Goal: Task Accomplishment & Management: Complete application form

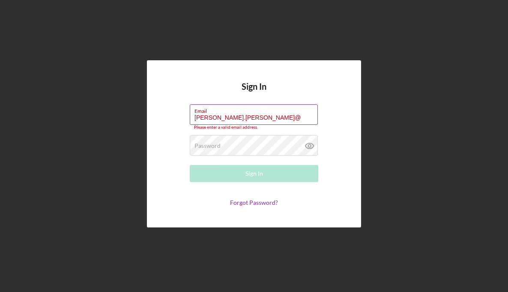
type input "[PERSON_NAME][EMAIL_ADDRESS][PERSON_NAME][DOMAIN_NAME]"
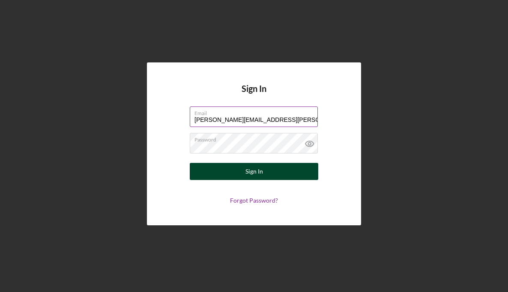
click at [265, 168] on button "Sign In" at bounding box center [254, 171] width 128 height 17
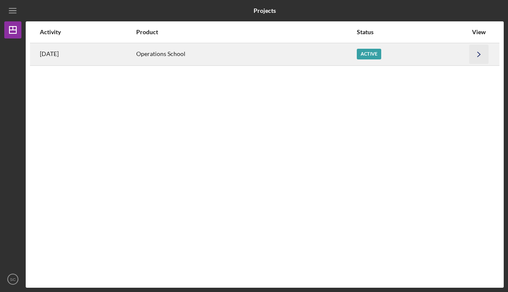
click at [473, 56] on icon "Icon/Navigate" at bounding box center [478, 54] width 19 height 19
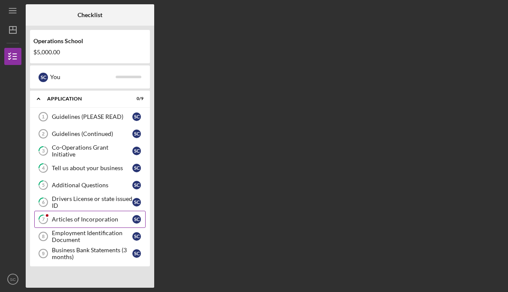
click at [81, 218] on div "Articles of Incorporation" at bounding box center [92, 219] width 81 height 7
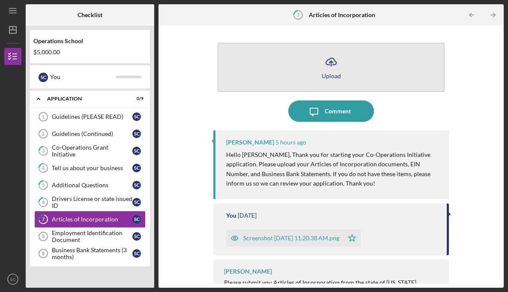
click at [333, 68] on icon "Icon/Upload" at bounding box center [330, 61] width 21 height 21
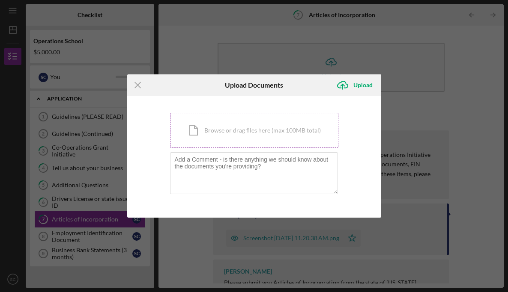
click at [237, 133] on div "Icon/Document Browse or drag files here (max 100MB total) Tap to choose files o…" at bounding box center [254, 130] width 168 height 35
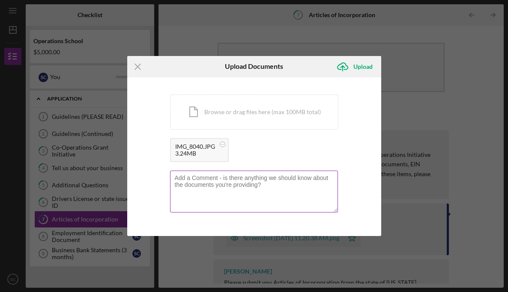
click at [232, 179] on textarea at bounding box center [254, 192] width 168 height 42
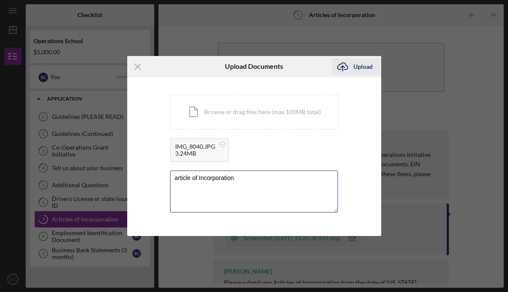
type textarea "article of Incorporation"
click at [364, 66] on div "Upload" at bounding box center [362, 66] width 19 height 17
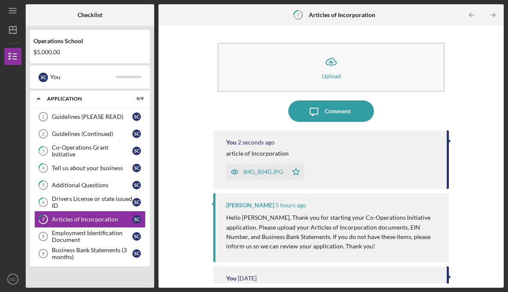
click at [83, 235] on div "Employment Identification Document" at bounding box center [92, 237] width 81 height 14
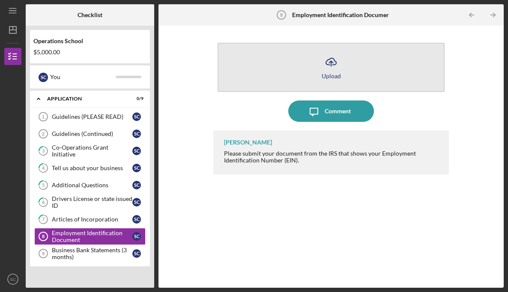
click at [331, 79] on button "Icon/Upload Upload" at bounding box center [331, 67] width 227 height 49
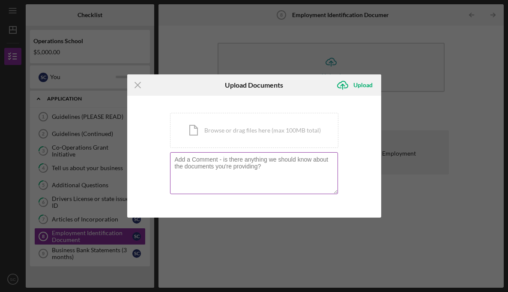
click at [241, 162] on textarea at bounding box center [254, 173] width 168 height 42
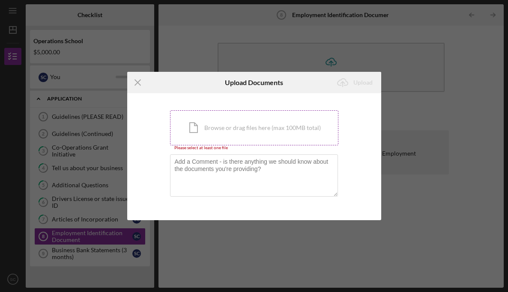
click at [241, 131] on div "Icon/Document Browse or drag files here (max 100MB total) Tap to choose files o…" at bounding box center [254, 127] width 168 height 35
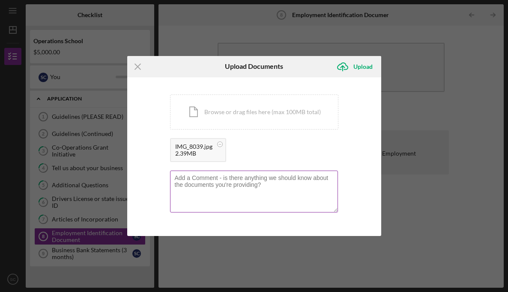
click at [210, 179] on textarea at bounding box center [254, 192] width 168 height 42
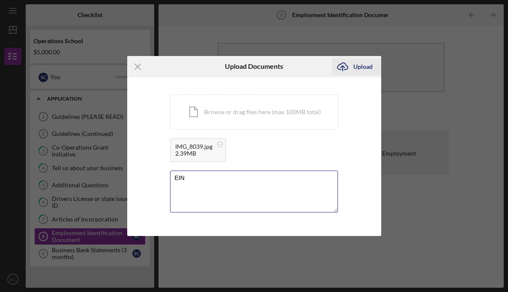
type textarea "EIN"
click at [361, 69] on div "Upload" at bounding box center [362, 66] width 19 height 17
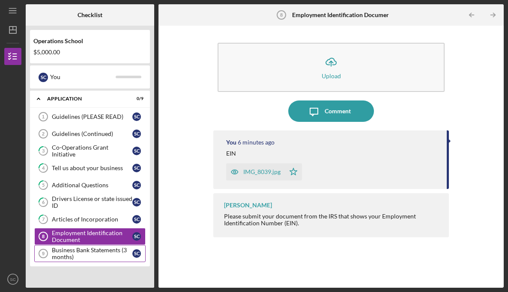
click at [72, 253] on div "Business Bank Statements (3 months)" at bounding box center [92, 254] width 81 height 14
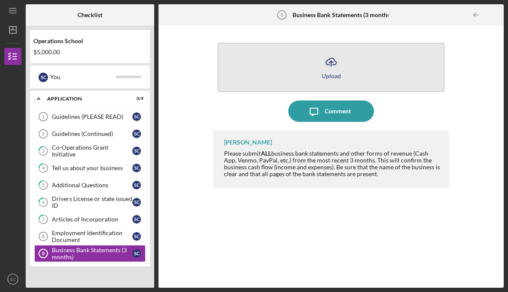
click at [327, 67] on icon "Icon/Upload" at bounding box center [330, 61] width 21 height 21
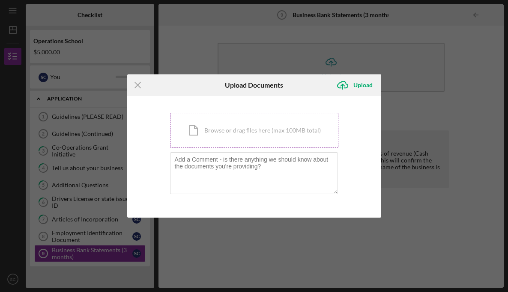
click at [259, 134] on div "Icon/Document Browse or drag files here (max 100MB total) Tap to choose files o…" at bounding box center [254, 130] width 168 height 35
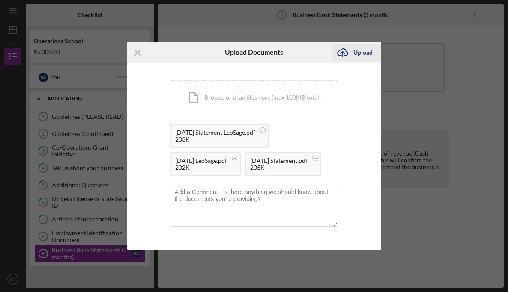
click at [362, 44] on div "Upload" at bounding box center [362, 52] width 19 height 17
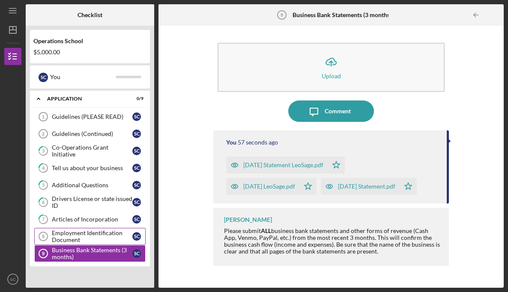
click at [72, 234] on div "Employment Identification Document" at bounding box center [92, 237] width 81 height 14
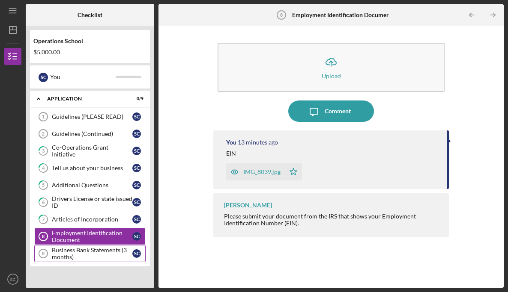
click at [77, 253] on div "Business Bank Statements (3 months)" at bounding box center [92, 254] width 81 height 14
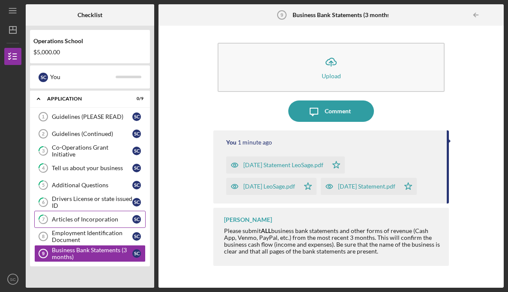
click at [76, 215] on link "7 Articles of Incorporation S C" at bounding box center [89, 219] width 111 height 17
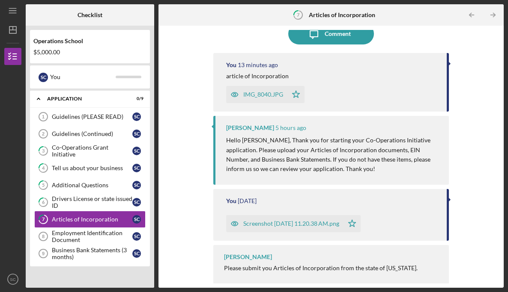
scroll to position [82, 0]
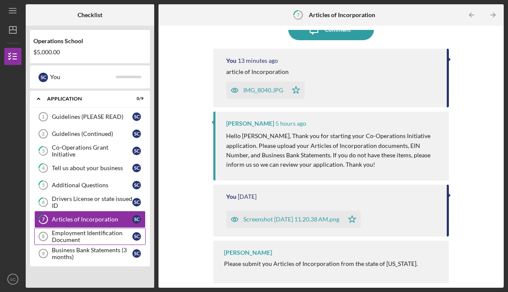
click at [84, 237] on div "Employment Identification Document" at bounding box center [92, 237] width 81 height 14
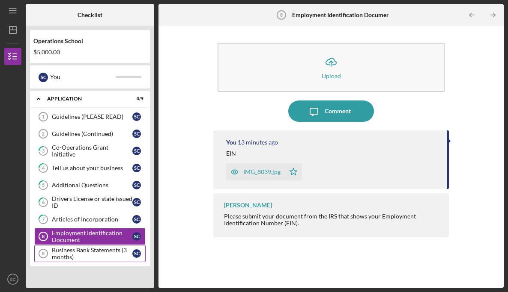
click at [78, 253] on div "Business Bank Statements (3 months)" at bounding box center [92, 254] width 81 height 14
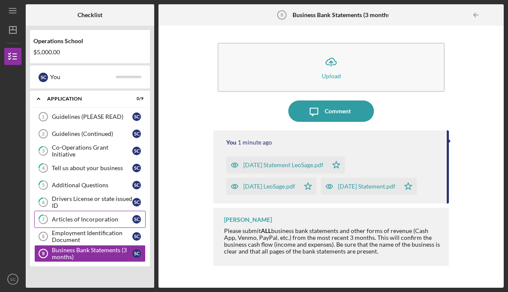
click at [69, 216] on div "Articles of Incorporation" at bounding box center [92, 219] width 81 height 7
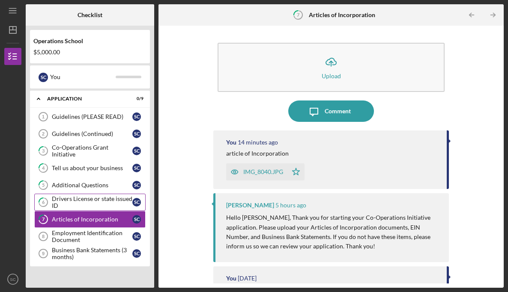
click at [75, 202] on div "Drivers License or state issued ID" at bounding box center [92, 203] width 81 height 14
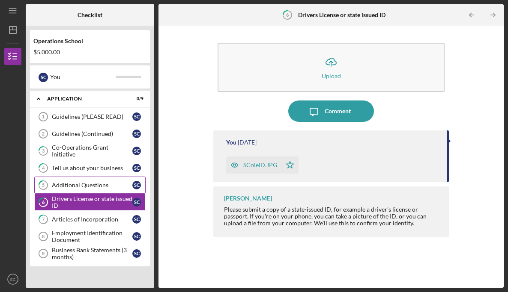
click at [86, 185] on div "Additional Questions" at bounding box center [92, 185] width 81 height 7
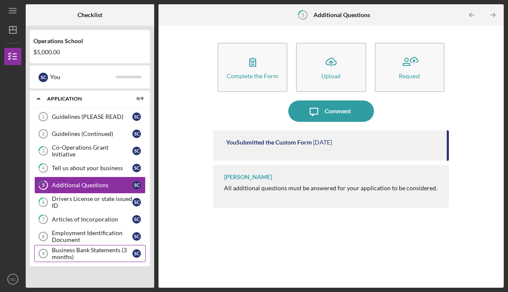
click at [89, 257] on div "Business Bank Statements (3 months)" at bounding box center [92, 254] width 81 height 14
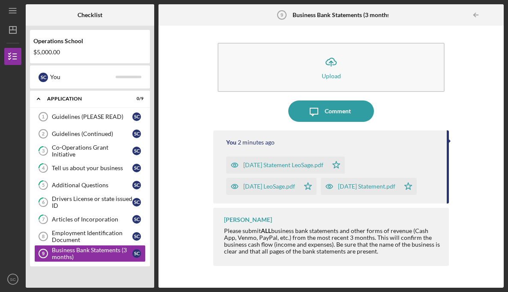
click at [194, 122] on div "Icon/Upload Upload Icon/Message Comment You 2 minutes ago [DATE] Statement LeoS…" at bounding box center [331, 157] width 337 height 254
click at [17, 27] on icon "Icon/Dashboard" at bounding box center [12, 29] width 21 height 21
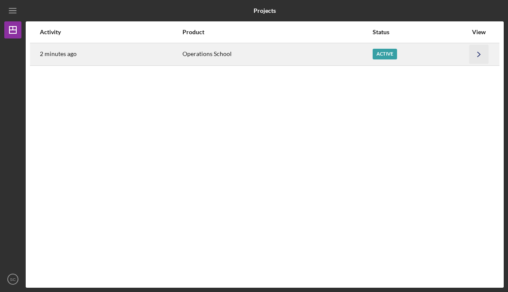
click at [478, 56] on polyline "button" at bounding box center [478, 54] width 3 height 5
